Goal: Information Seeking & Learning: Learn about a topic

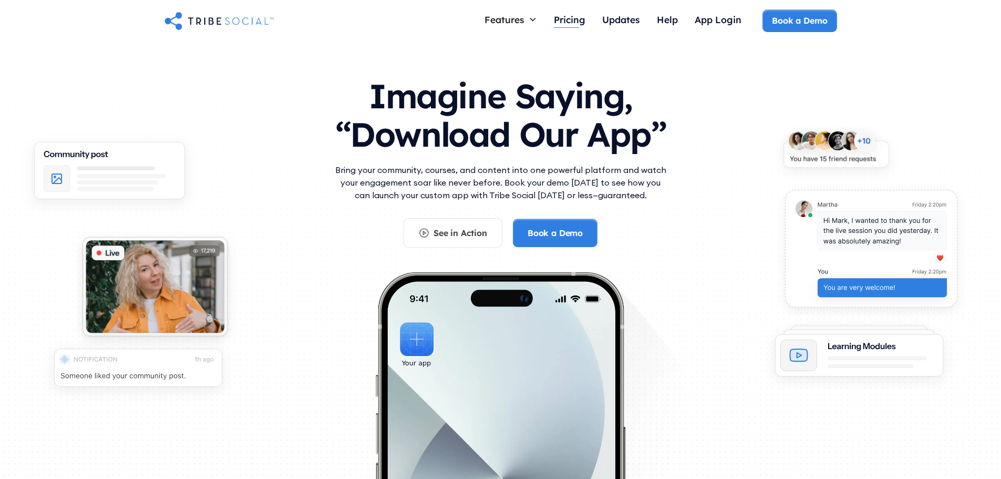
click at [560, 24] on div "Pricing" at bounding box center [570, 20] width 32 height 12
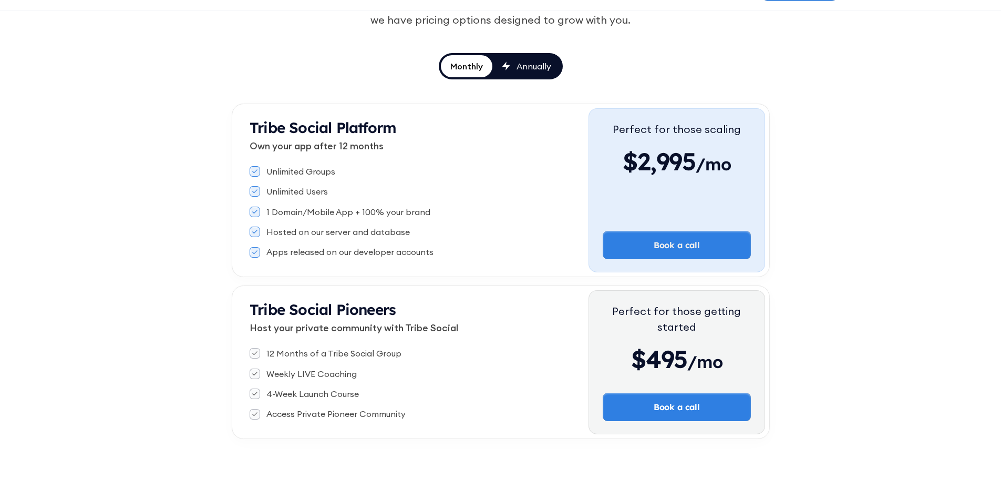
scroll to position [158, 0]
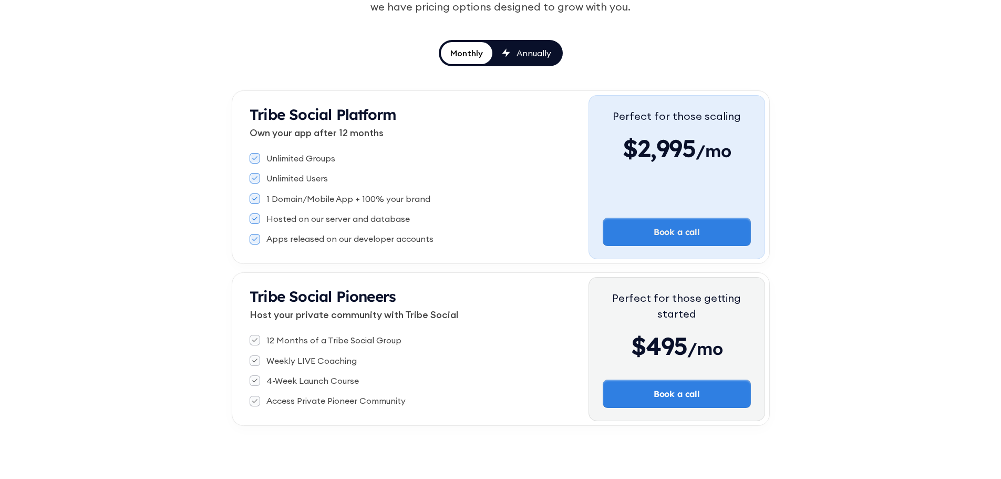
drag, startPoint x: 234, startPoint y: 156, endPoint x: 194, endPoint y: 134, distance: 45.6
click at [194, 134] on div "Tribe Social Pricing Whether you're launching your first community or scaling a…" at bounding box center [500, 175] width 1001 height 583
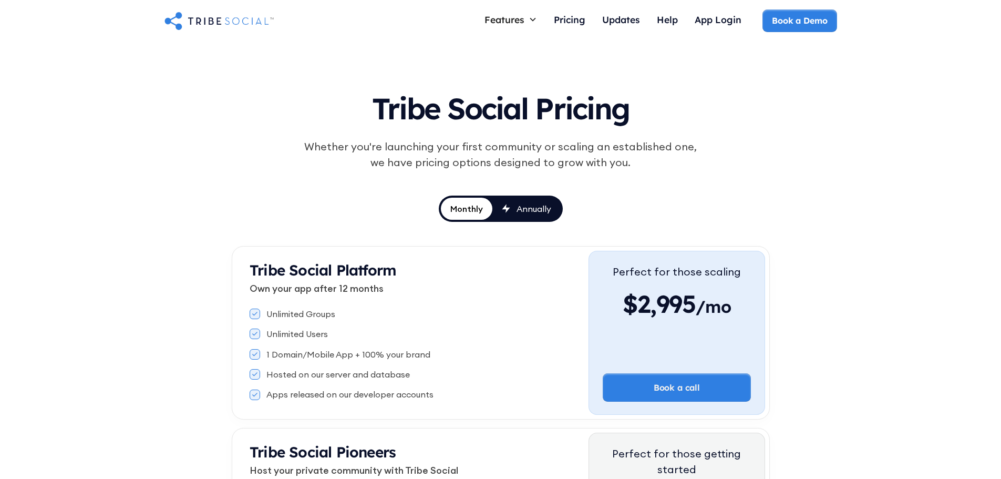
scroll to position [0, 0]
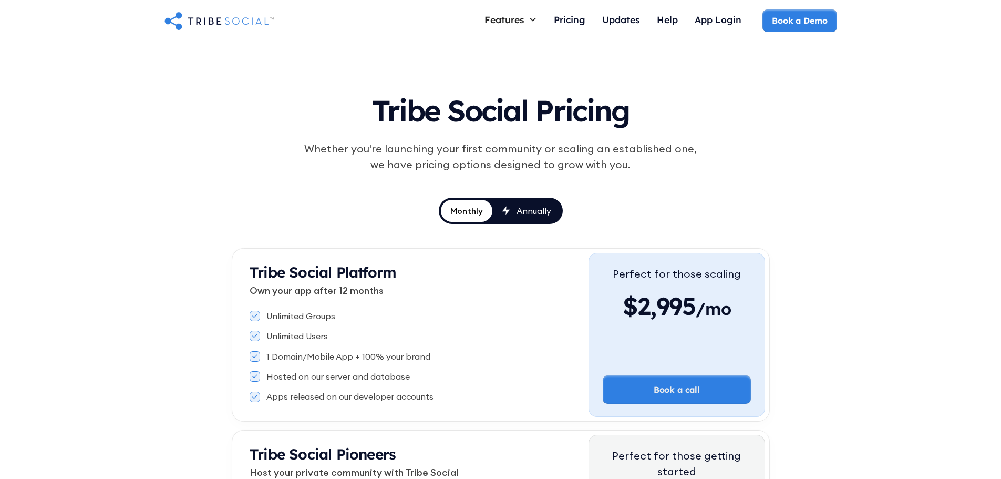
click at [531, 205] on div "Annually" at bounding box center [533, 211] width 35 height 12
